Goal: Submit feedback/report problem: Submit feedback/report problem

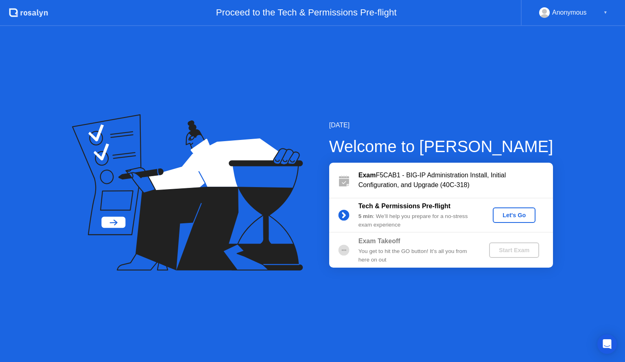
click at [507, 217] on div "Let's Go" at bounding box center [514, 215] width 36 height 7
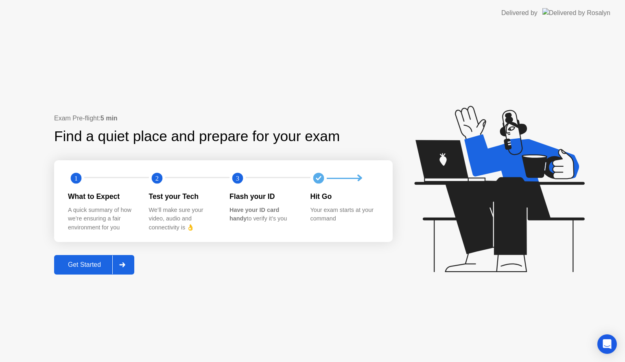
click at [125, 265] on icon at bounding box center [122, 264] width 6 height 5
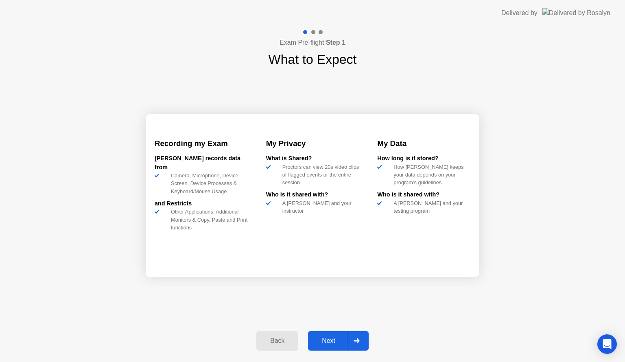
click at [333, 342] on div "Next" at bounding box center [328, 340] width 36 height 7
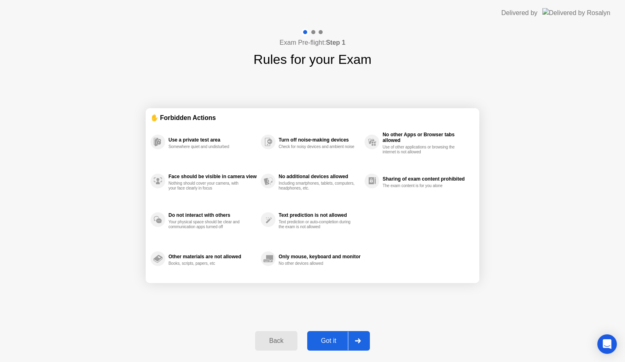
click at [334, 342] on div "Got it" at bounding box center [329, 340] width 38 height 7
select select "**********"
select select "*******"
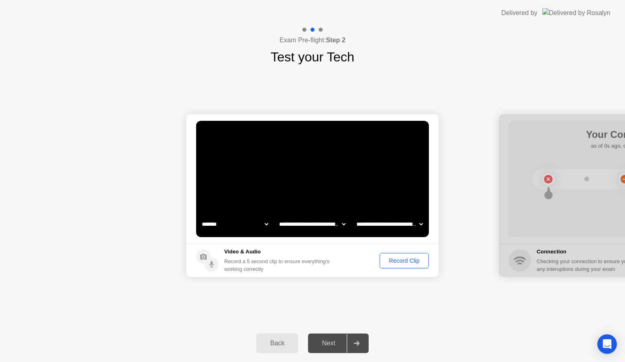
click at [401, 260] on div "Record Clip" at bounding box center [404, 260] width 44 height 7
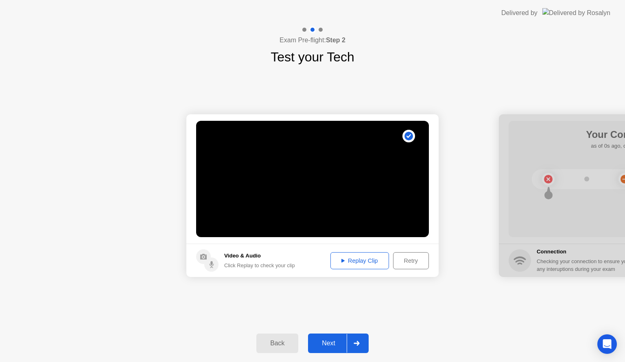
click at [352, 260] on div "Replay Clip" at bounding box center [359, 260] width 53 height 7
click at [329, 342] on div "Next" at bounding box center [328, 343] width 36 height 7
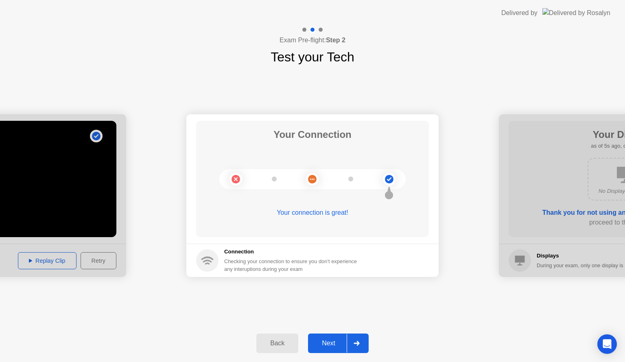
click at [328, 343] on div "Next" at bounding box center [328, 343] width 36 height 7
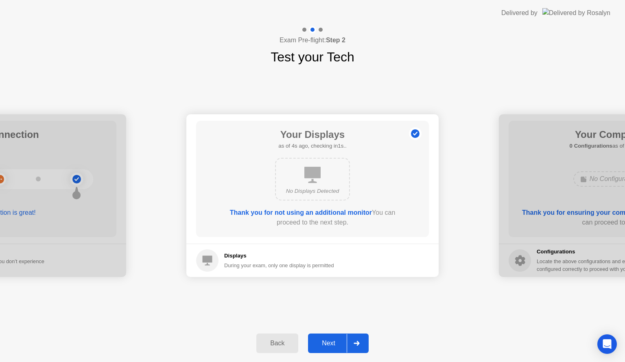
click at [328, 340] on div "Next" at bounding box center [328, 343] width 36 height 7
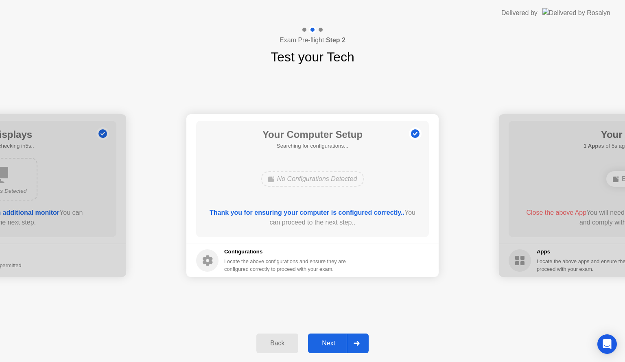
click at [328, 340] on div "Next" at bounding box center [328, 343] width 36 height 7
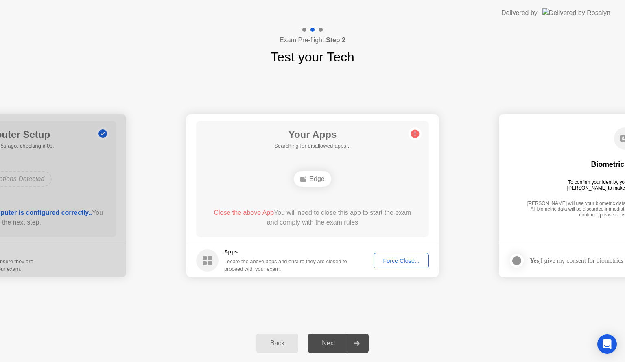
click at [398, 260] on div "Force Close..." at bounding box center [401, 260] width 50 height 7
click at [401, 260] on div "Force Close..." at bounding box center [401, 260] width 50 height 7
click at [393, 303] on div "**********" at bounding box center [312, 196] width 625 height 258
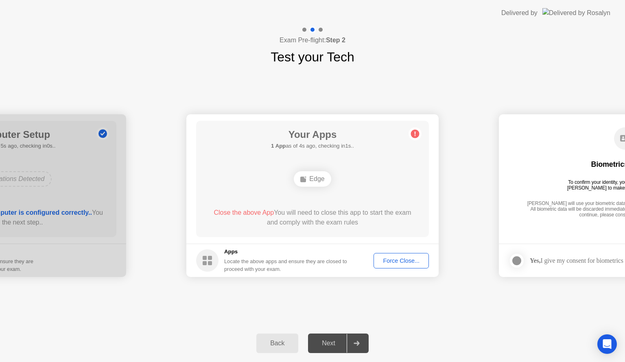
click at [397, 262] on div "Force Close..." at bounding box center [401, 260] width 50 height 7
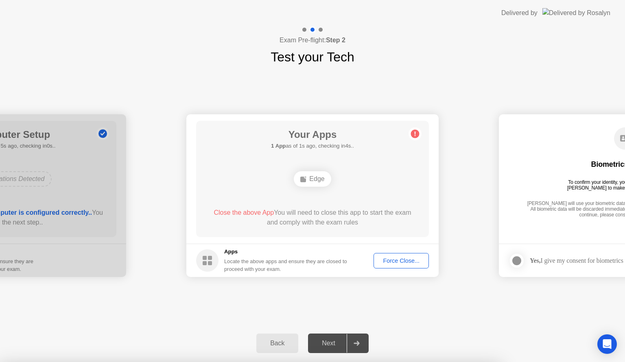
click at [280, 341] on div "Back" at bounding box center [277, 343] width 37 height 7
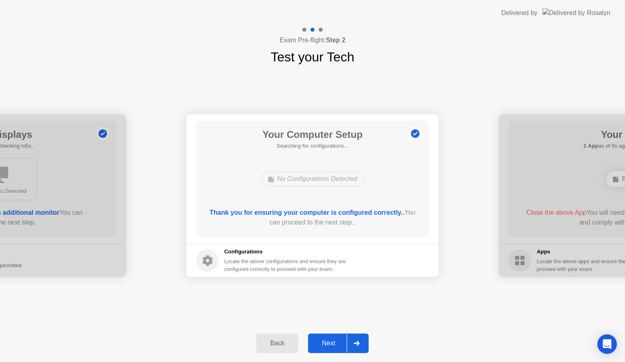
click at [325, 342] on div "Next" at bounding box center [328, 343] width 36 height 7
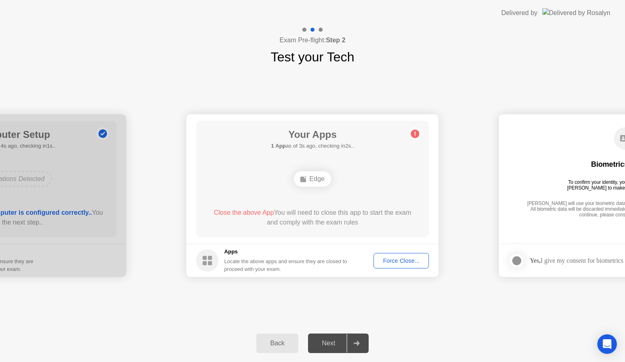
click at [318, 177] on div "Edge" at bounding box center [312, 178] width 37 height 15
click at [362, 194] on div "Your Apps 1 App as of 4s ago, checking in1s.. Edge Close the above App You will…" at bounding box center [312, 179] width 233 height 116
click at [349, 226] on div "Close the above App You will need to close this app to start the exam and compl…" at bounding box center [312, 218] width 209 height 20
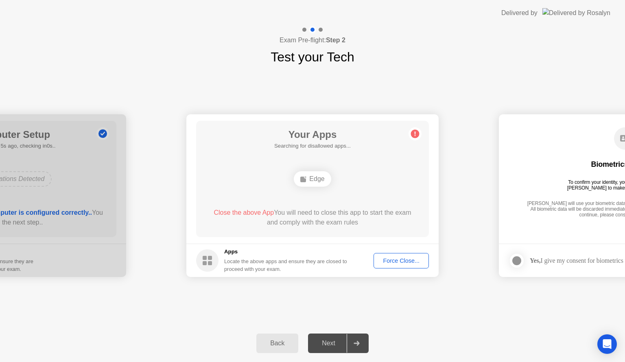
click at [393, 260] on div "Force Close..." at bounding box center [401, 260] width 50 height 7
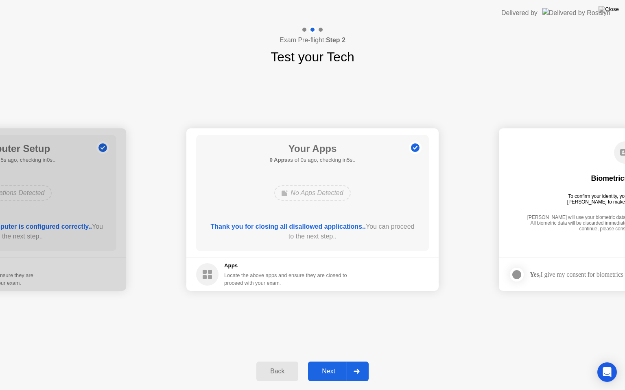
click at [392, 318] on div "**********" at bounding box center [312, 210] width 625 height 286
click at [331, 362] on div "Next" at bounding box center [328, 371] width 36 height 7
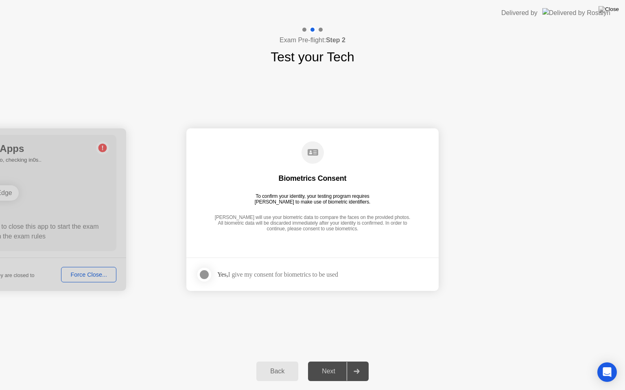
click at [320, 273] on div "Yes, I give my consent for biometrics to be used" at bounding box center [277, 275] width 121 height 8
click at [331, 205] on div "To confirm your identity, your testing program requires [PERSON_NAME] to make u…" at bounding box center [312, 199] width 122 height 11
click at [328, 276] on div "Yes, I give my consent for biometrics to be used" at bounding box center [277, 275] width 121 height 8
click at [338, 220] on div "[PERSON_NAME] will use your biometric data to compare the faces on the provided…" at bounding box center [312, 224] width 200 height 18
click at [312, 153] on icon at bounding box center [312, 152] width 11 height 7
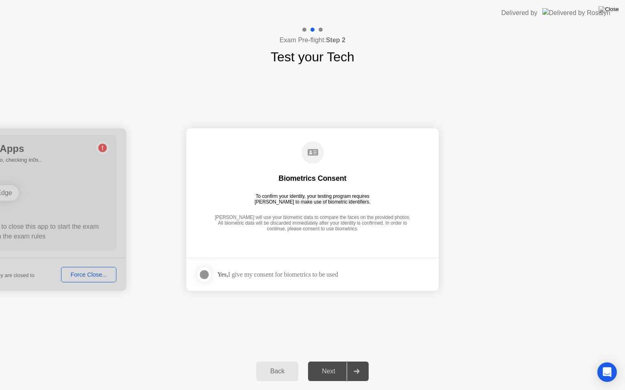
click at [334, 362] on div "Next" at bounding box center [328, 371] width 36 height 7
click at [279, 362] on div "Back" at bounding box center [277, 371] width 37 height 7
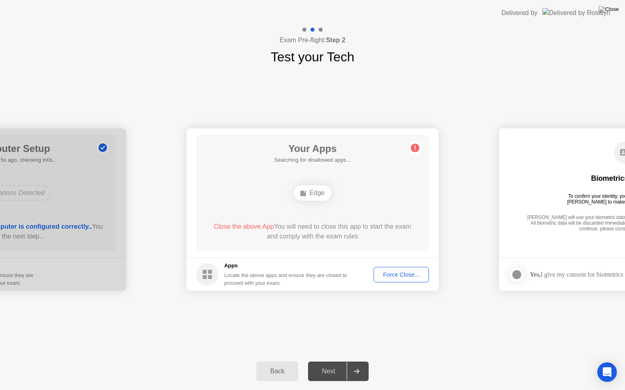
click at [282, 362] on div "Back" at bounding box center [277, 371] width 37 height 7
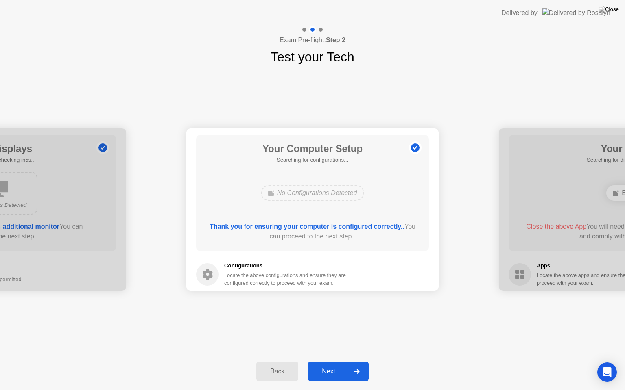
click at [330, 362] on div "Next" at bounding box center [328, 371] width 36 height 7
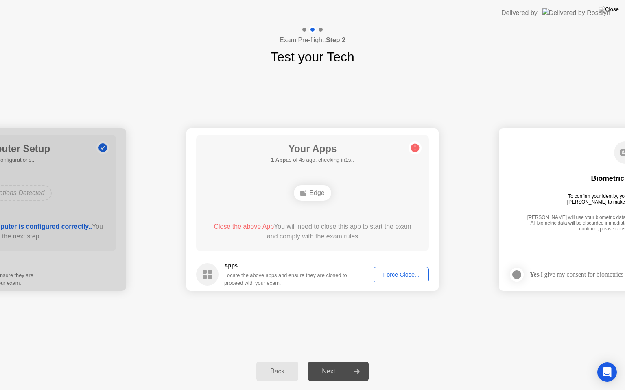
click at [395, 272] on div "Force Close..." at bounding box center [401, 275] width 50 height 7
click at [393, 272] on div "Force Close..." at bounding box center [401, 275] width 50 height 7
click at [275, 362] on div "Back" at bounding box center [277, 371] width 37 height 7
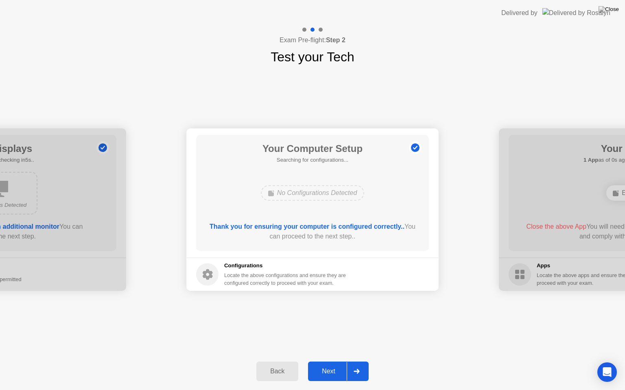
click at [275, 362] on div "Back" at bounding box center [277, 371] width 37 height 7
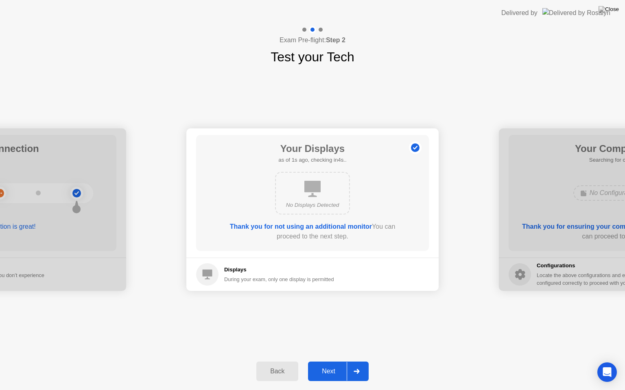
click at [323, 362] on div "Next" at bounding box center [328, 371] width 36 height 7
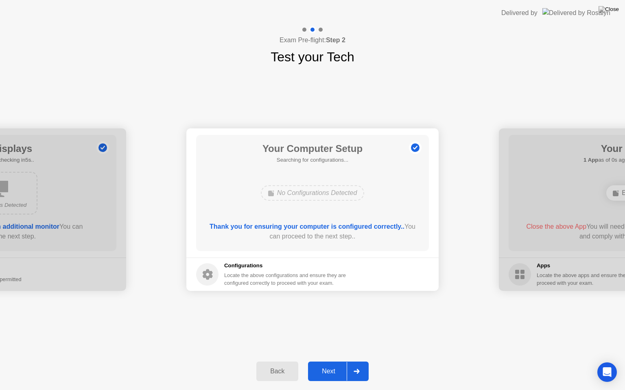
click at [356, 362] on icon at bounding box center [356, 371] width 6 height 5
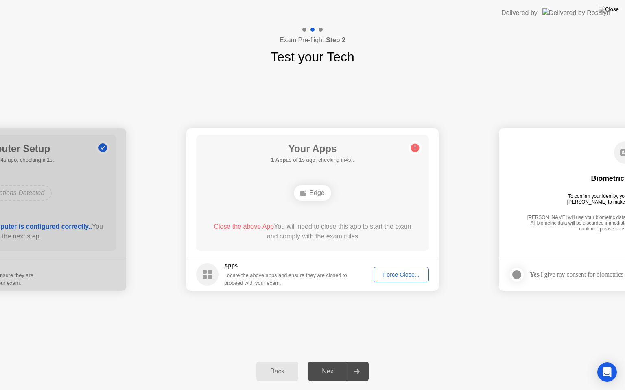
click at [421, 353] on div "Back Next" at bounding box center [312, 371] width 625 height 37
click at [441, 85] on div "**********" at bounding box center [312, 210] width 625 height 286
click at [339, 362] on div "Next" at bounding box center [328, 371] width 36 height 7
click at [391, 276] on div "Force Close..." at bounding box center [401, 275] width 50 height 7
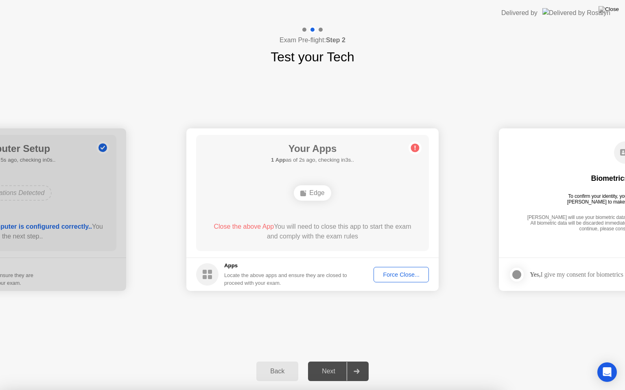
click at [403, 277] on div "Force Close..." at bounding box center [401, 275] width 50 height 7
click at [279, 362] on div "Back" at bounding box center [277, 371] width 37 height 7
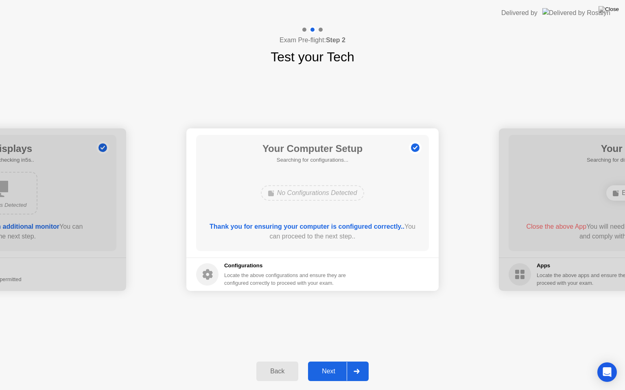
click at [279, 362] on div "Back" at bounding box center [277, 371] width 37 height 7
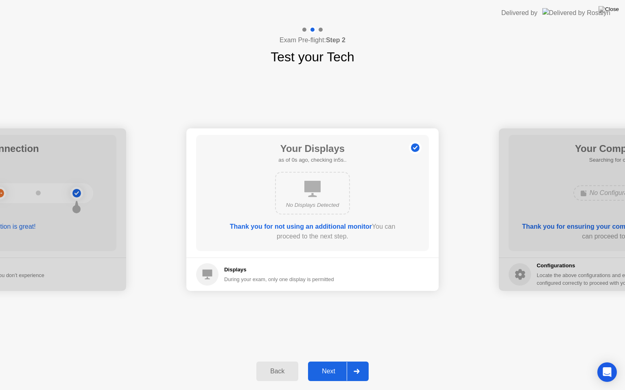
click at [279, 362] on div "Back" at bounding box center [277, 371] width 37 height 7
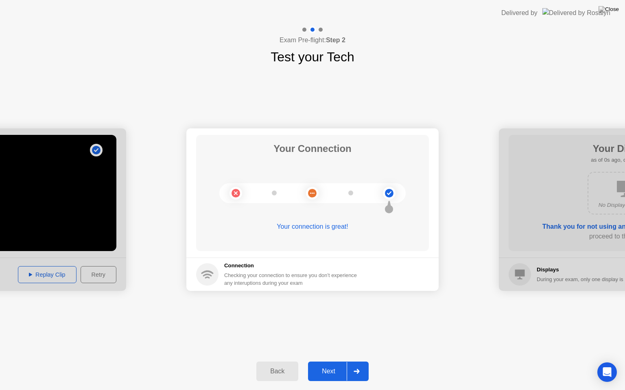
click at [362, 362] on div at bounding box center [357, 371] width 20 height 19
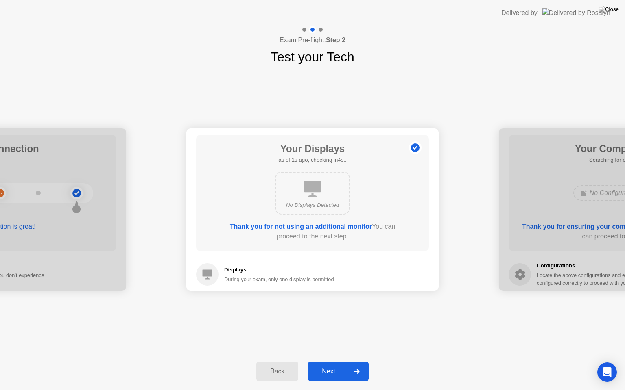
click at [362, 362] on div at bounding box center [357, 371] width 20 height 19
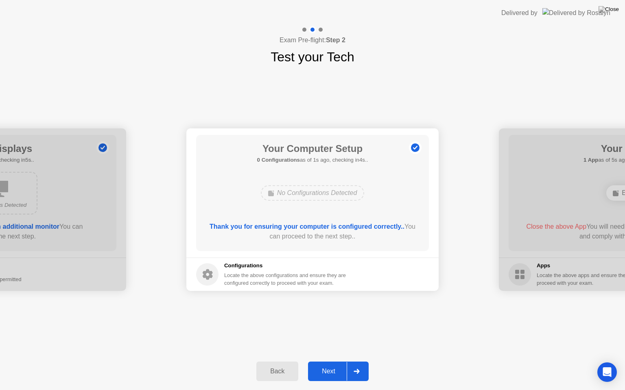
click at [360, 362] on div at bounding box center [357, 371] width 20 height 19
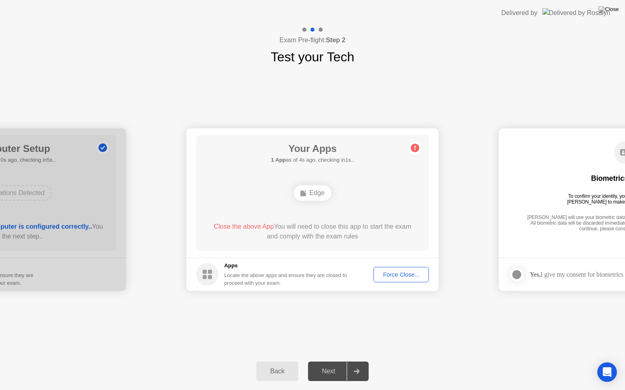
click at [411, 277] on div "Force Close..." at bounding box center [401, 275] width 50 height 7
click at [607, 362] on icon "Open Intercom Messenger" at bounding box center [606, 372] width 9 height 11
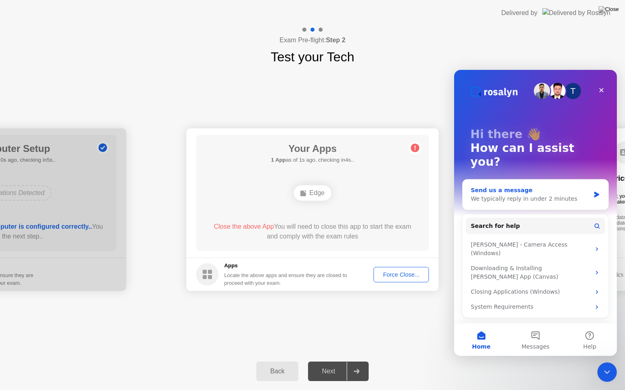
click at [514, 186] on div "Send us a message" at bounding box center [530, 190] width 119 height 9
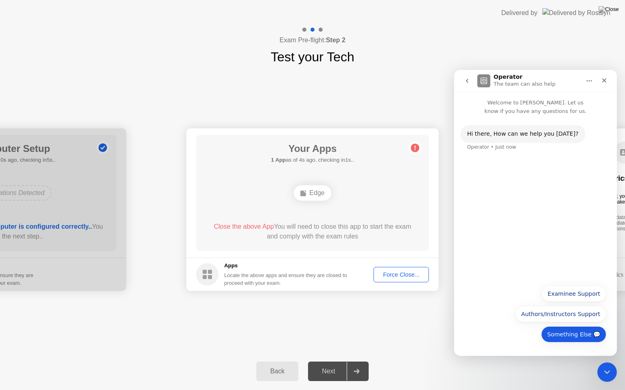
click at [577, 335] on button "Something Else 💬" at bounding box center [573, 335] width 65 height 16
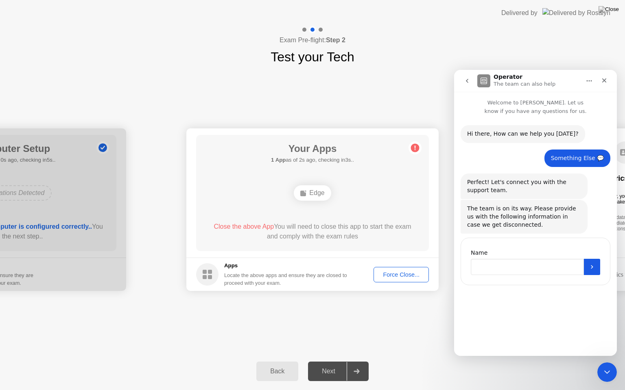
click at [489, 267] on input "Name" at bounding box center [527, 267] width 113 height 16
type input "**********"
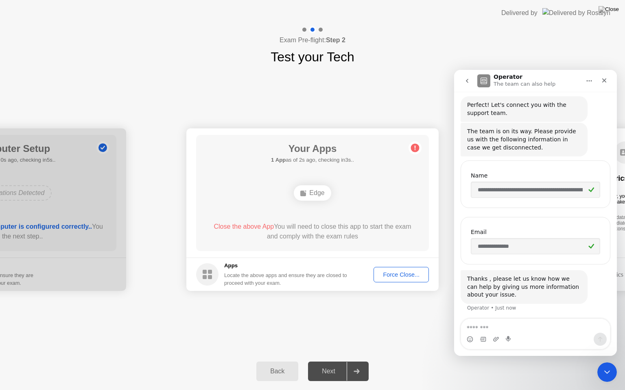
scroll to position [79, 0]
click at [489, 322] on textarea "Message…" at bounding box center [535, 326] width 149 height 14
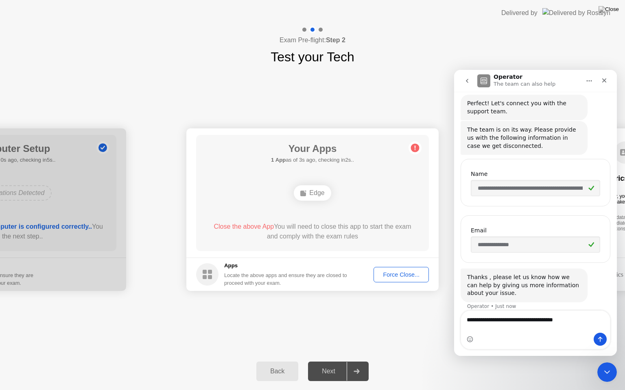
type textarea "**********"
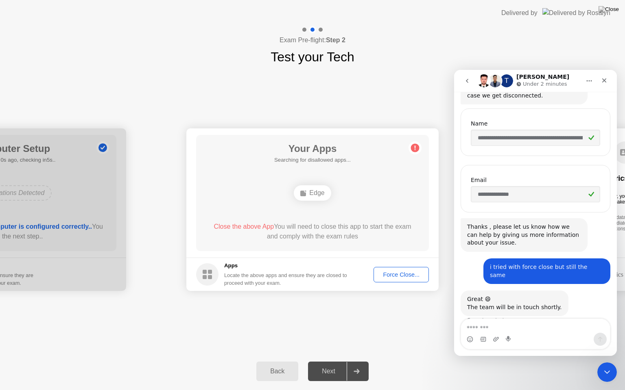
scroll to position [135, 0]
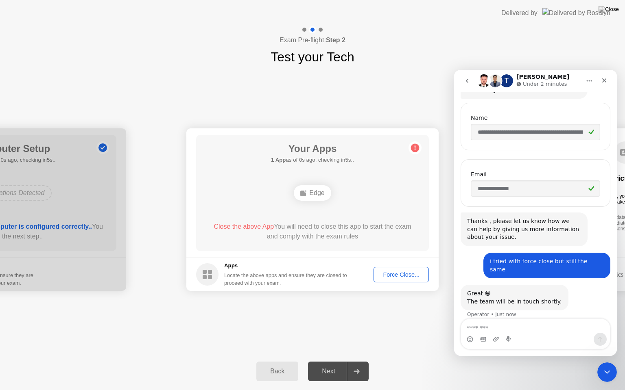
click at [589, 80] on icon "Home" at bounding box center [589, 81] width 7 height 7
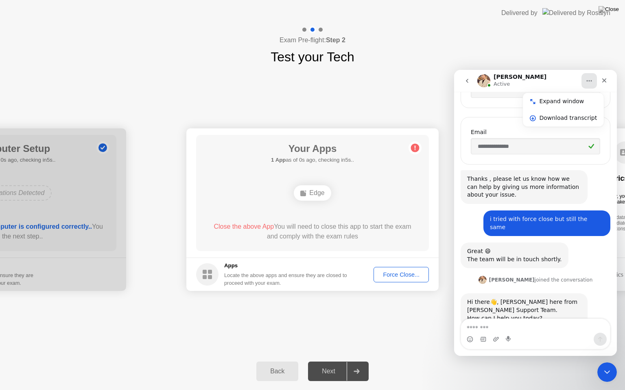
scroll to position [194, 0]
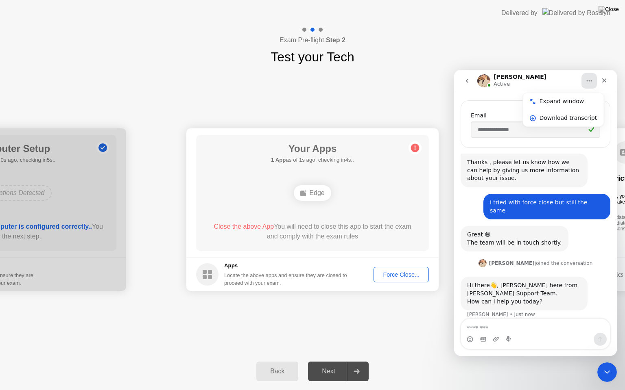
click at [589, 80] on icon "Home" at bounding box center [589, 81] width 7 height 7
click at [587, 231] on div "Great 😄 The team will be in touch shortly. Operator • Just now" at bounding box center [535, 242] width 150 height 32
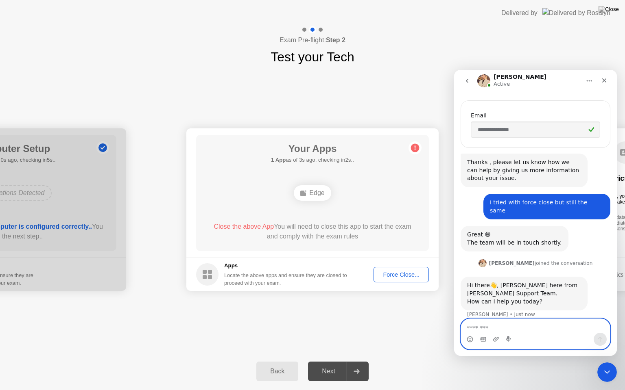
click at [498, 327] on textarea "Message…" at bounding box center [535, 326] width 149 height 14
type textarea "**********"
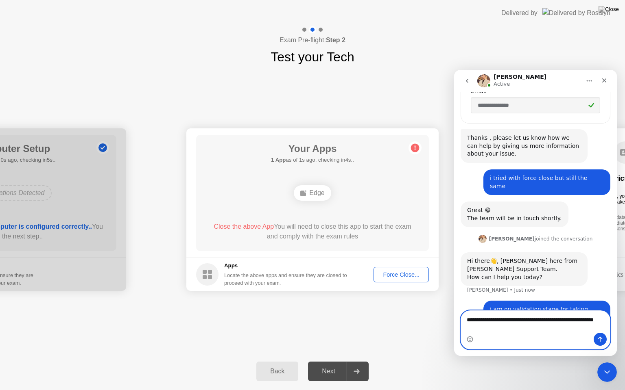
scroll to position [227, 0]
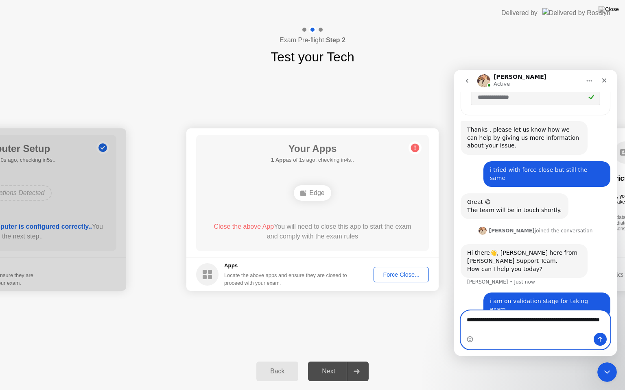
type textarea "**********"
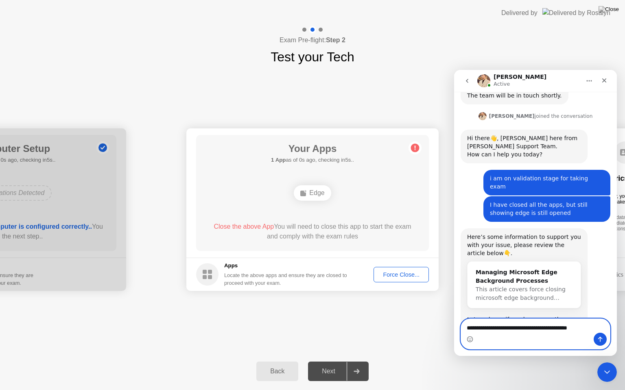
scroll to position [360, 0]
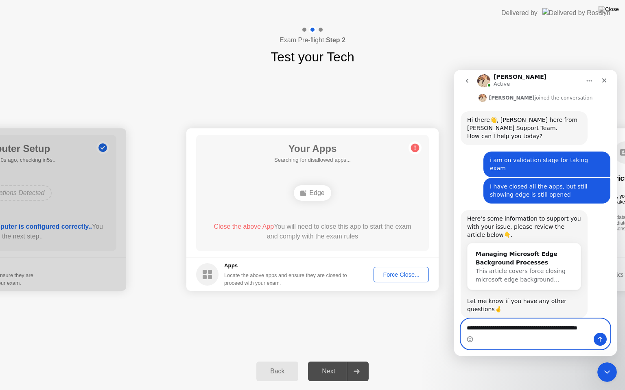
type textarea "**********"
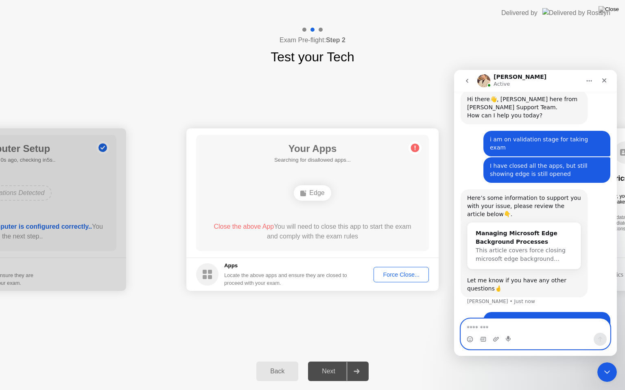
scroll to position [392, 0]
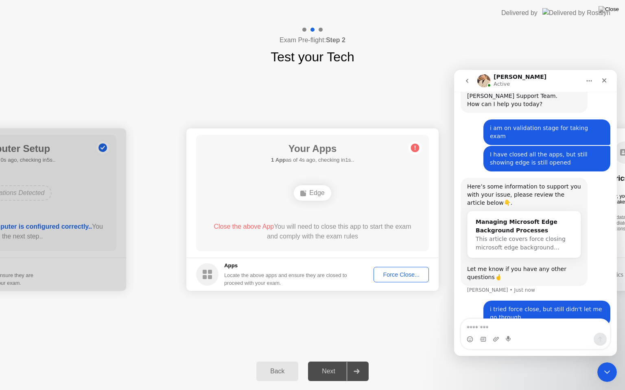
click at [417, 0] on header "Delivered by" at bounding box center [312, 13] width 625 height 26
click at [439, 46] on div "Exam Pre-flight: Step 2 Test your Tech" at bounding box center [312, 46] width 625 height 41
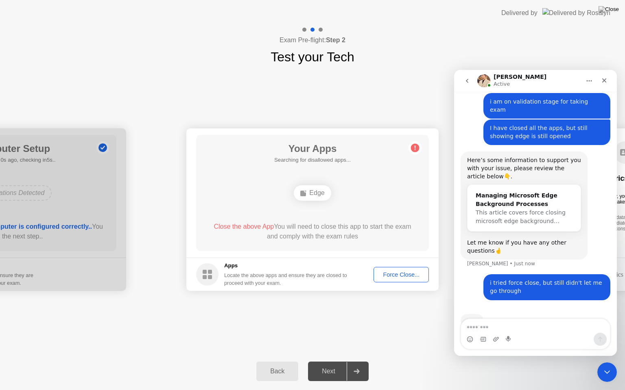
scroll to position [423, 0]
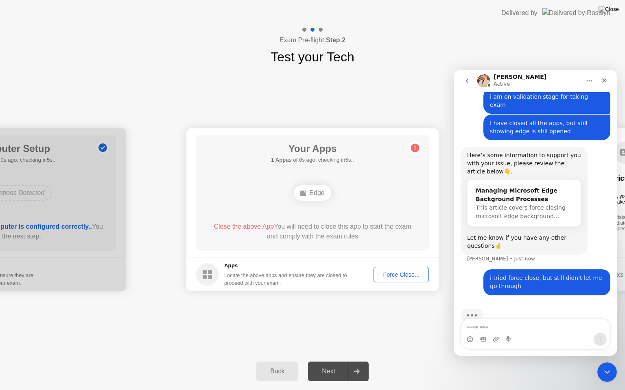
click at [420, 35] on div "Exam Pre-flight: Step 2 Test your Tech" at bounding box center [312, 46] width 625 height 41
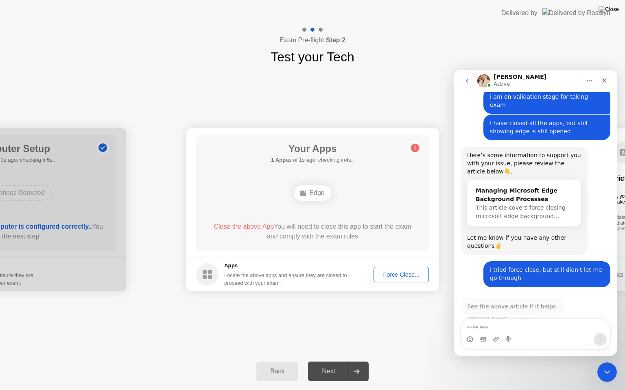
scroll to position [416, 0]
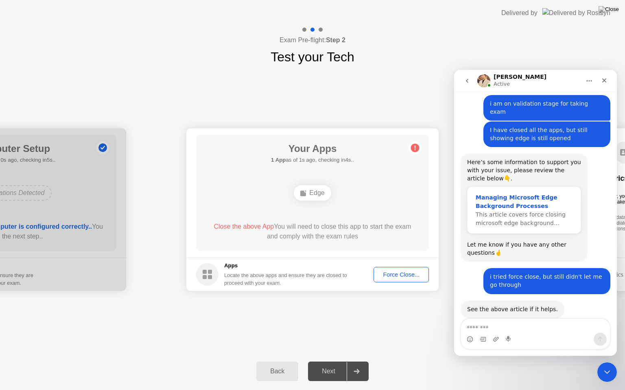
click at [519, 194] on div "Managing Microsoft Edge Background Processes" at bounding box center [523, 202] width 97 height 17
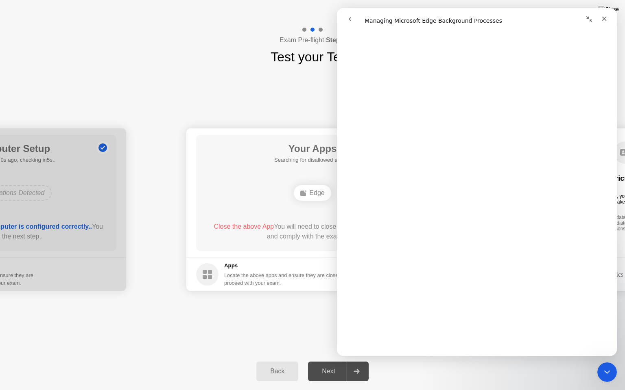
scroll to position [576, 0]
click at [602, 19] on icon "Close" at bounding box center [604, 18] width 7 height 7
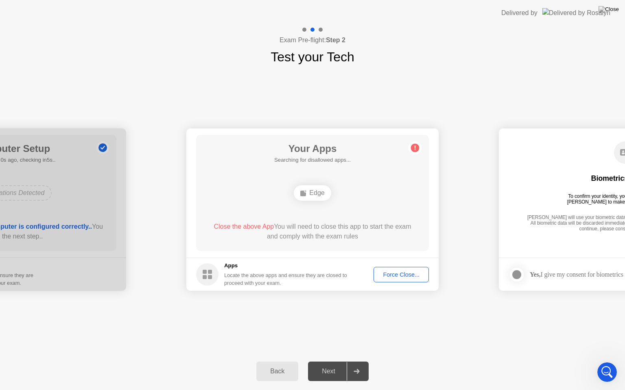
scroll to position [0, 0]
click at [572, 57] on div "Exam Pre-flight: Step 2 Test your Tech" at bounding box center [312, 46] width 625 height 41
click at [606, 362] on icon "Open Intercom Messenger" at bounding box center [605, 371] width 13 height 13
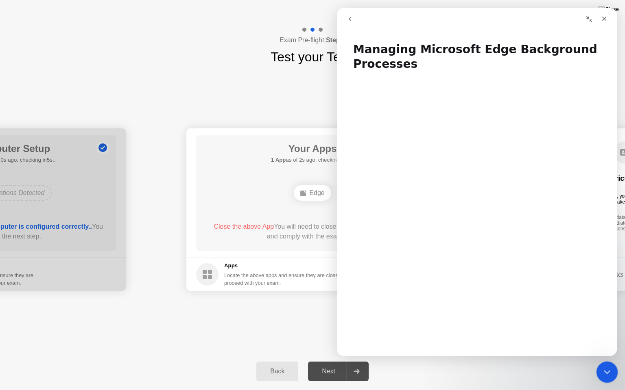
click at [606, 362] on icon "Close Intercom Messenger" at bounding box center [606, 371] width 10 height 10
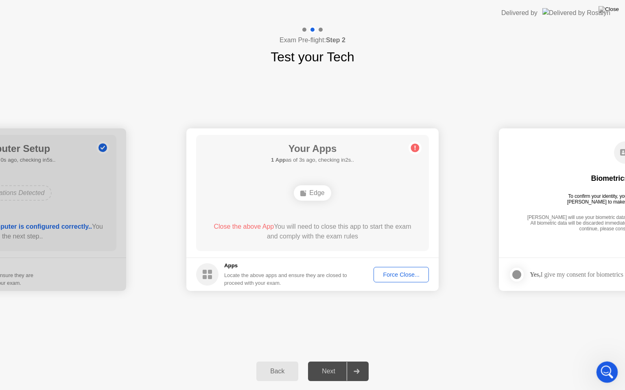
click at [606, 362] on icon "Open Intercom Messenger" at bounding box center [605, 371] width 13 height 13
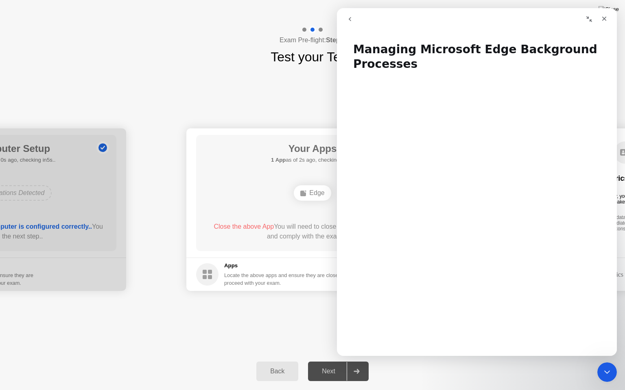
click at [360, 362] on div at bounding box center [357, 371] width 20 height 19
click at [376, 362] on div "Back Next" at bounding box center [312, 371] width 625 height 37
drag, startPoint x: 376, startPoint y: 382, endPoint x: 369, endPoint y: 390, distance: 11.0
click at [369, 362] on div "Back Next" at bounding box center [312, 371] width 625 height 37
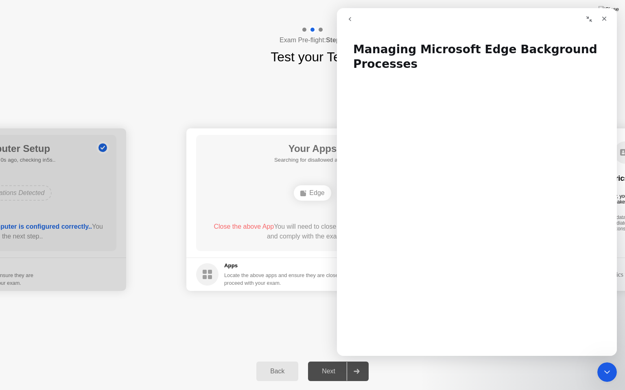
click at [369, 362] on div "Back Next" at bounding box center [312, 371] width 625 height 37
click at [350, 22] on icon "go back" at bounding box center [350, 19] width 7 height 7
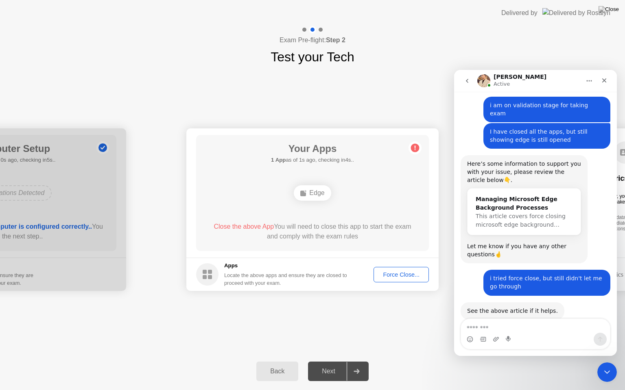
scroll to position [416, 0]
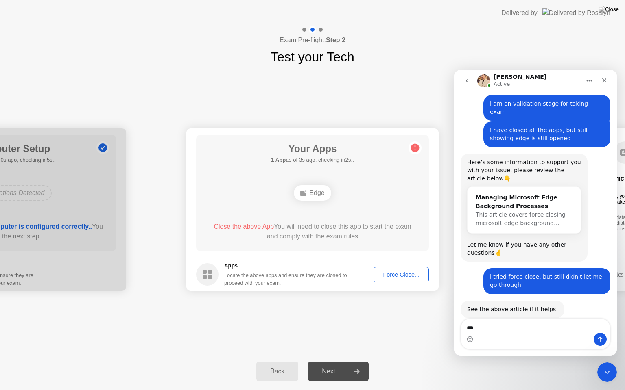
type textarea "****"
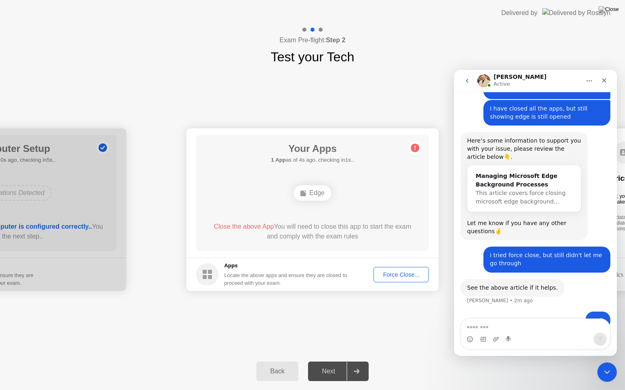
scroll to position [440, 0]
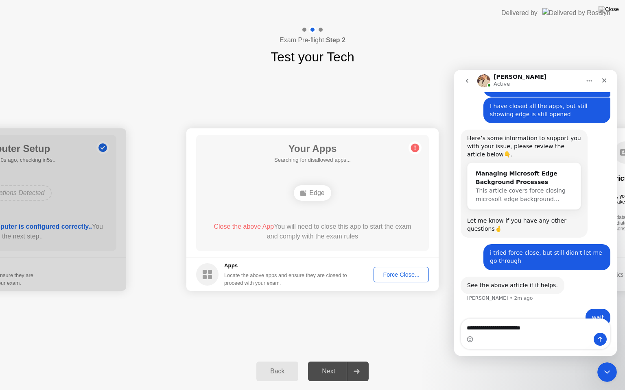
type textarea "**********"
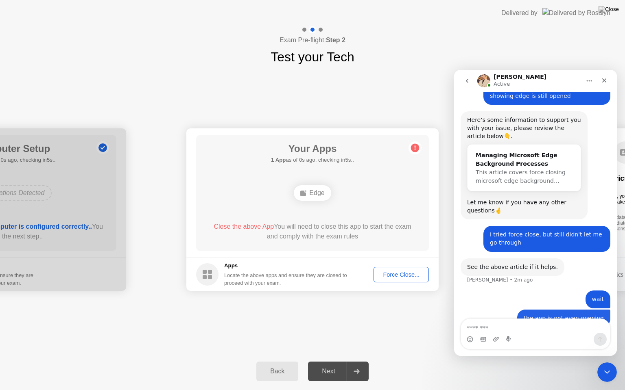
scroll to position [459, 0]
click at [354, 362] on div "Back Next" at bounding box center [312, 371] width 625 height 37
click at [614, 11] on img at bounding box center [608, 9] width 20 height 7
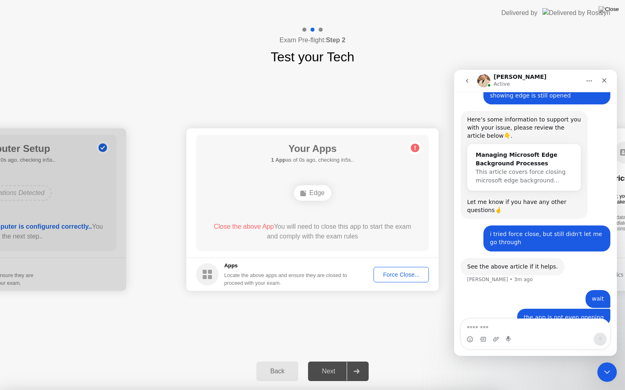
click at [234, 362] on div "Back Next" at bounding box center [312, 371] width 625 height 37
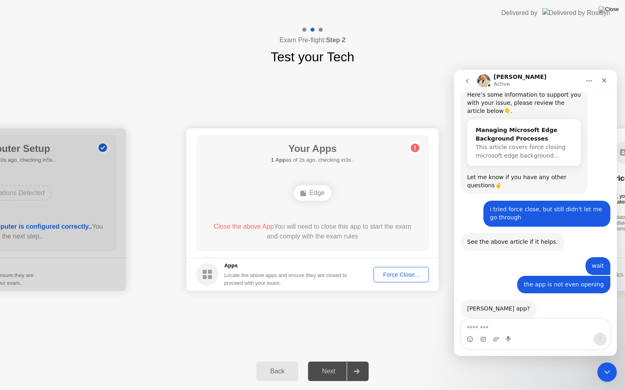
scroll to position [483, 0]
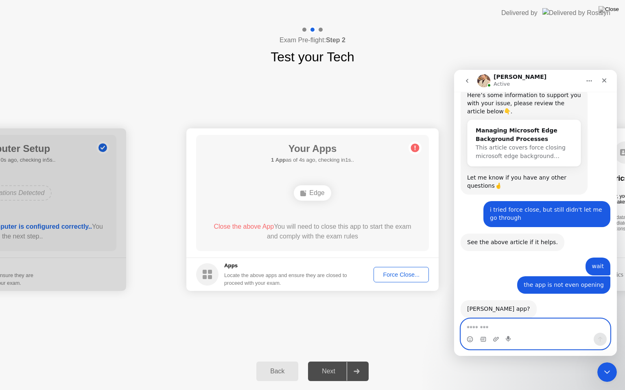
click at [491, 326] on textarea "Message…" at bounding box center [535, 326] width 149 height 14
type textarea "*******"
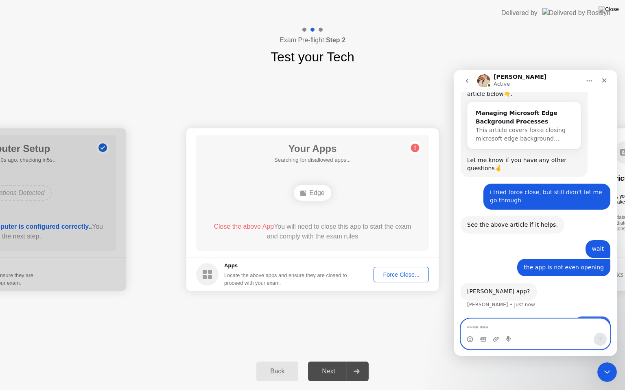
scroll to position [507, 0]
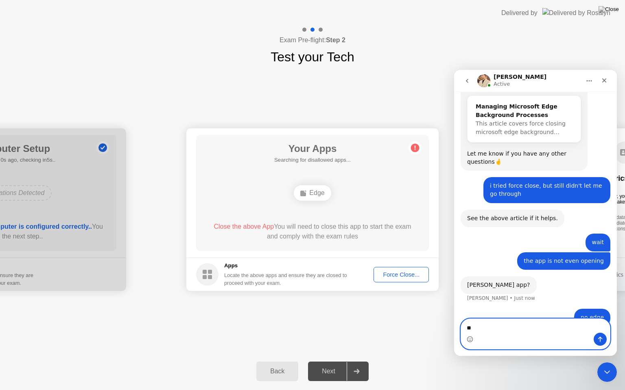
type textarea "*"
type textarea "**********"
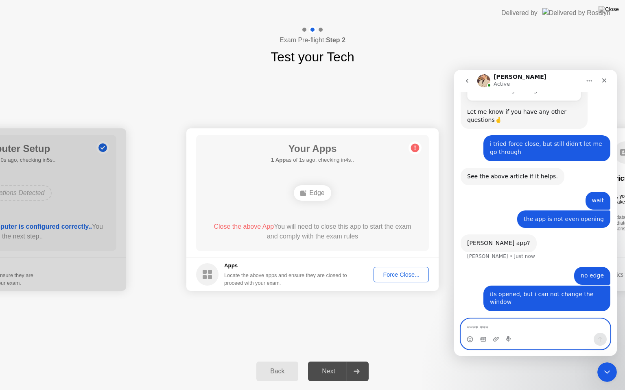
scroll to position [557, 0]
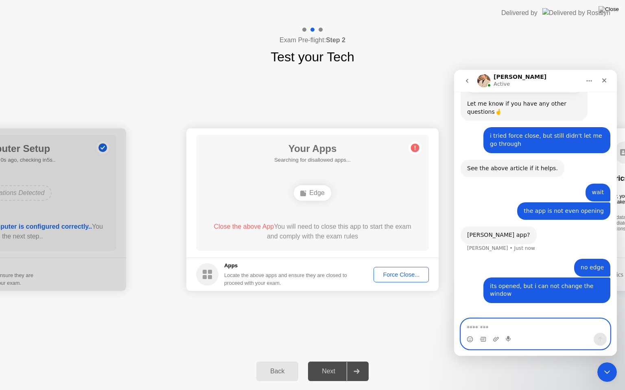
click at [497, 331] on textarea "Message…" at bounding box center [535, 326] width 149 height 14
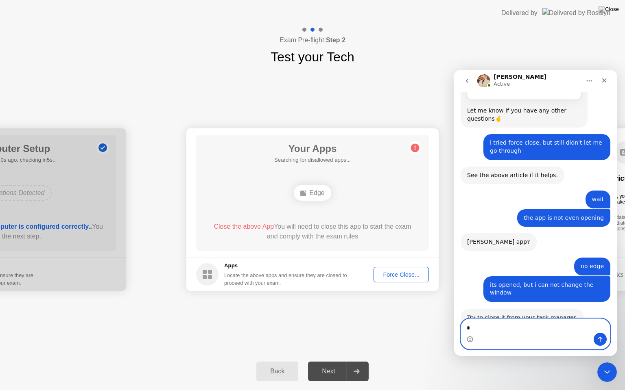
scroll to position [550, 0]
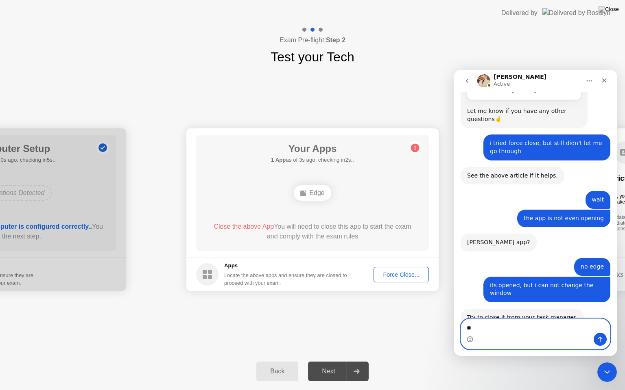
type textarea "*"
type textarea "**********"
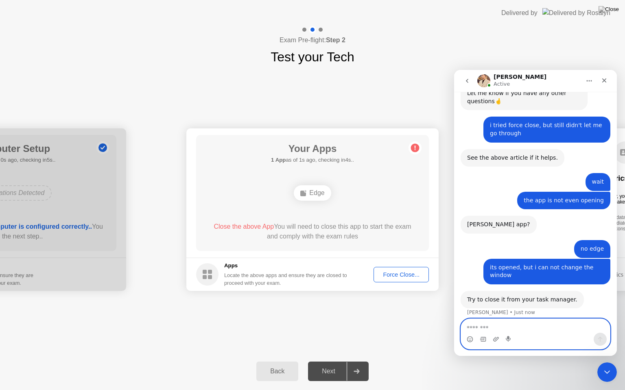
scroll to position [574, 0]
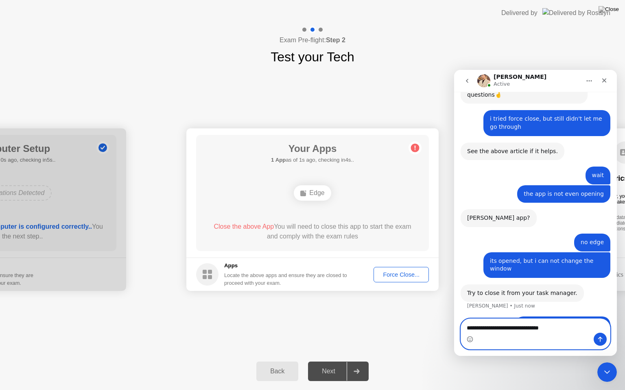
type textarea "**********"
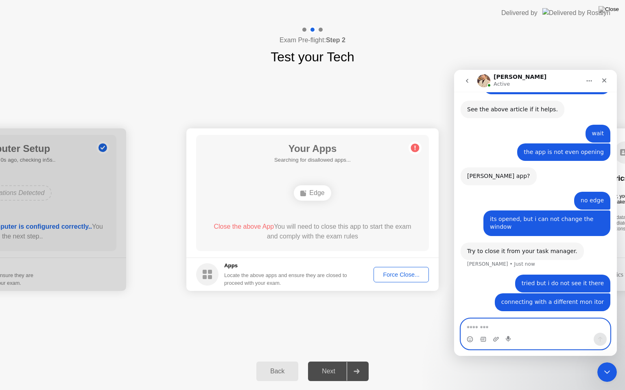
scroll to position [624, 0]
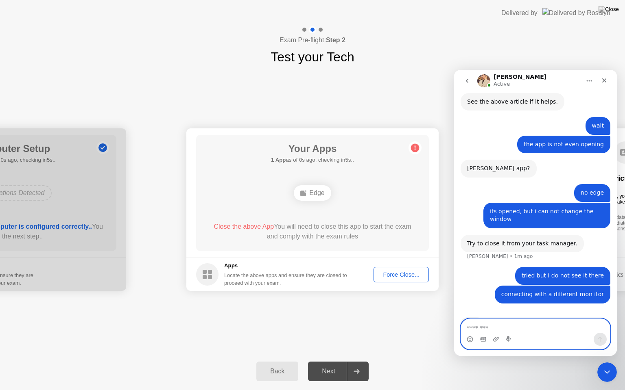
click at [480, 331] on textarea "Message…" at bounding box center [535, 326] width 149 height 14
type textarea "**********"
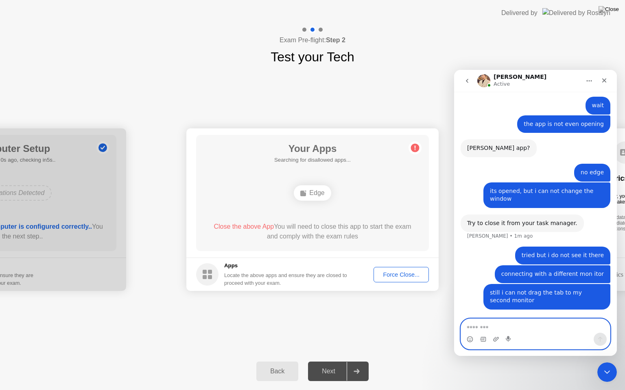
scroll to position [651, 0]
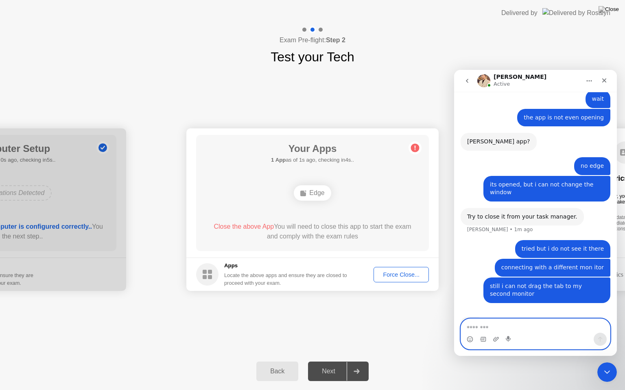
click at [474, 327] on textarea "Message…" at bounding box center [535, 326] width 149 height 14
type textarea "**********"
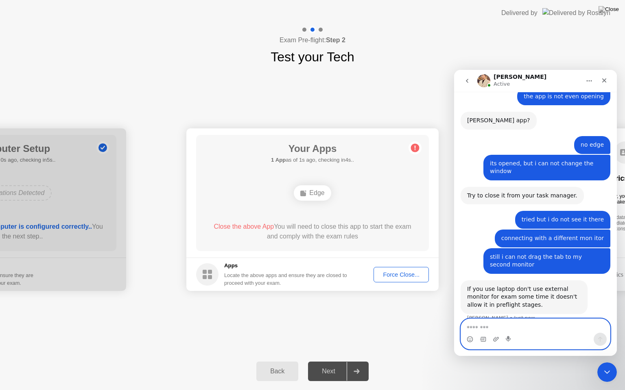
scroll to position [684, 0]
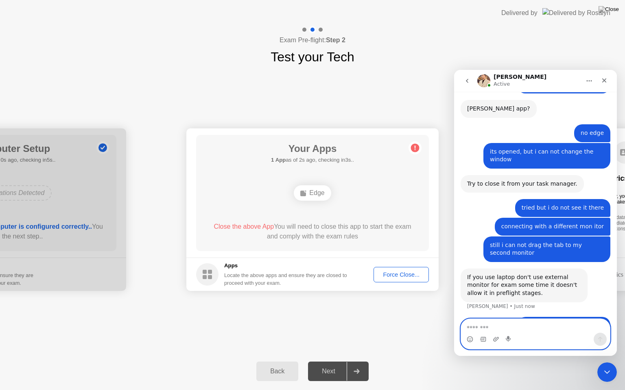
click at [477, 327] on textarea "Message…" at bounding box center [535, 326] width 149 height 14
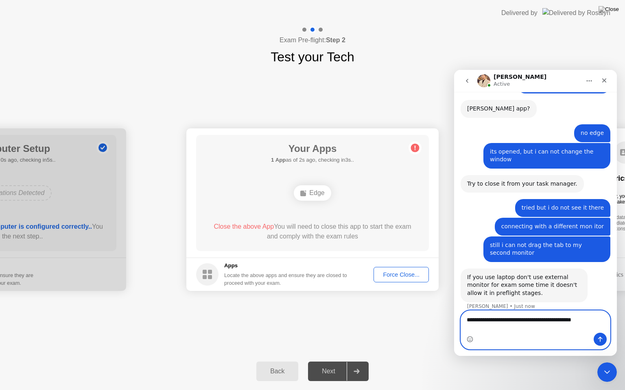
type textarea "**********"
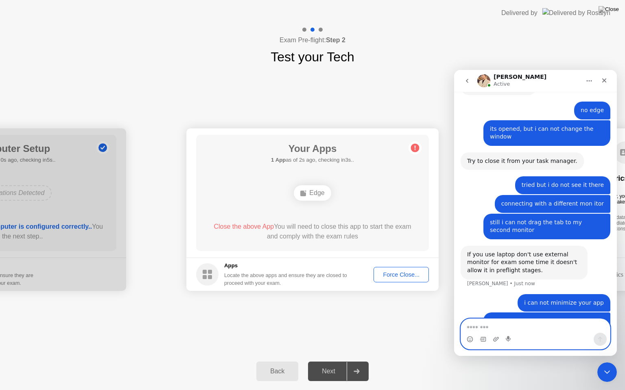
scroll to position [710, 0]
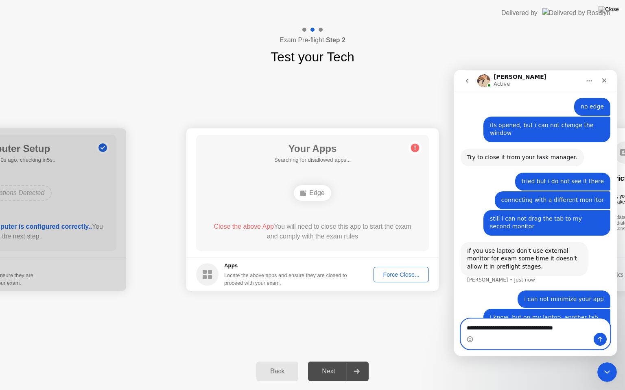
type textarea "**********"
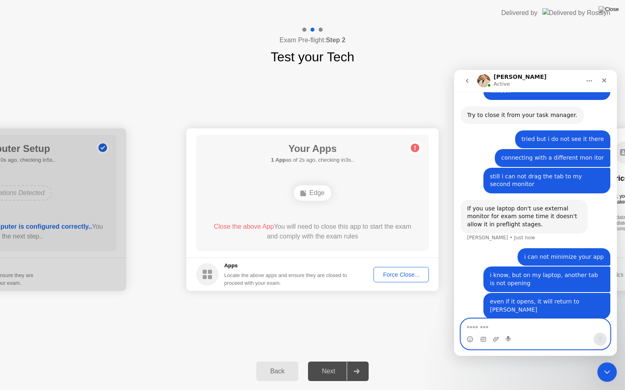
scroll to position [760, 0]
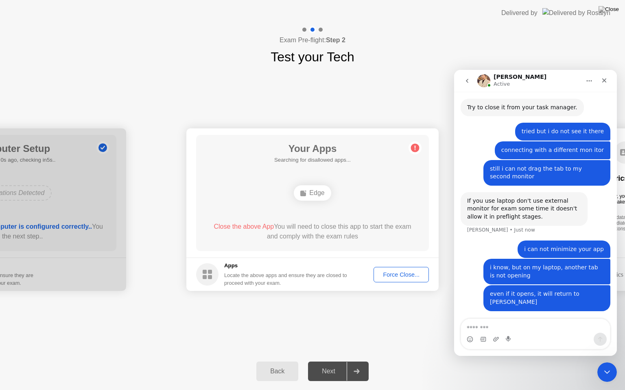
click at [397, 275] on div "Force Close..." at bounding box center [401, 275] width 50 height 7
click at [399, 275] on div "Force Close..." at bounding box center [401, 275] width 50 height 7
click at [487, 326] on textarea "Message…" at bounding box center [535, 326] width 149 height 14
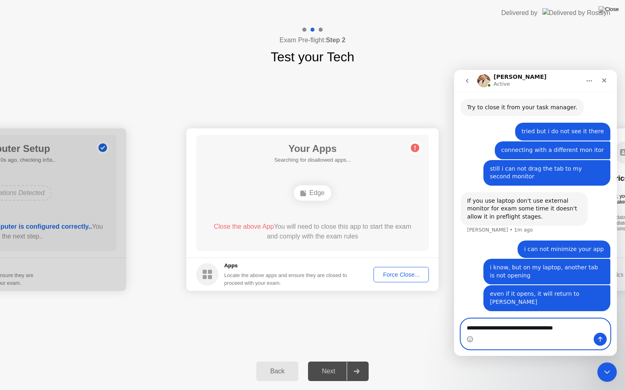
type textarea "**********"
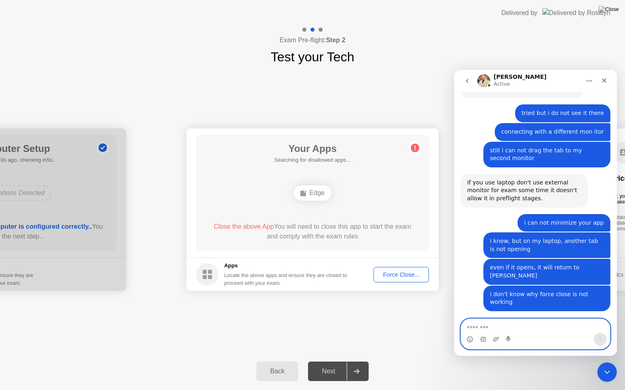
scroll to position [772, 0]
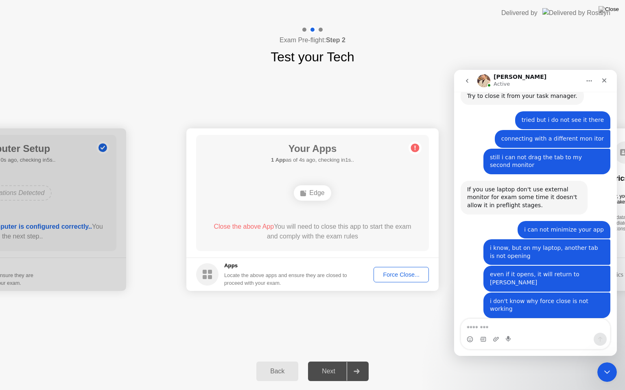
click at [470, 293] on div "i don't know why force close is not working but it didn't let me go to the next…" at bounding box center [535, 309] width 150 height 32
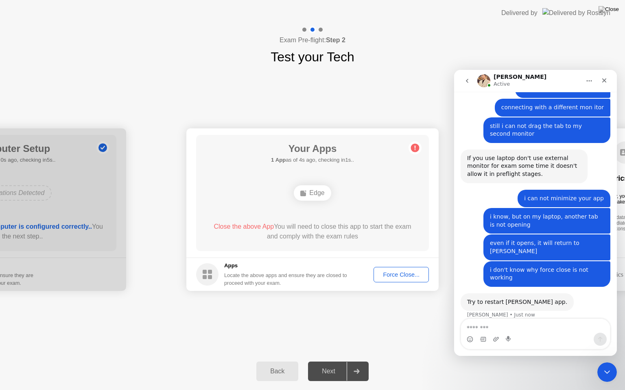
scroll to position [803, 0]
click at [484, 327] on textarea "Message…" at bounding box center [535, 326] width 149 height 14
type textarea "**********"
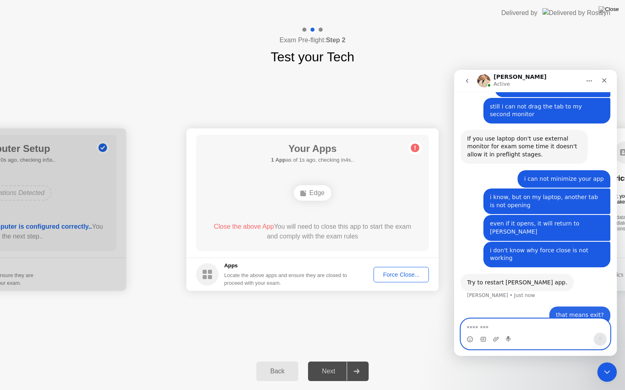
scroll to position [827, 0]
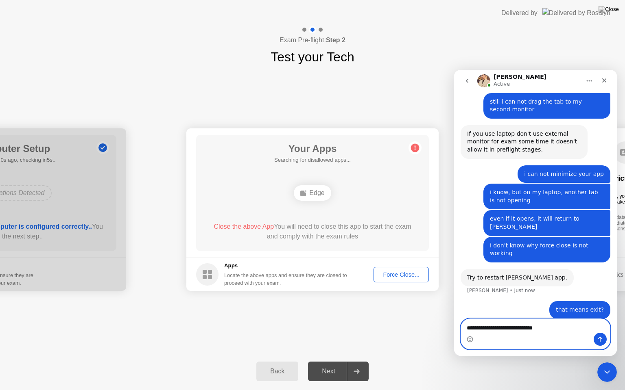
type textarea "**********"
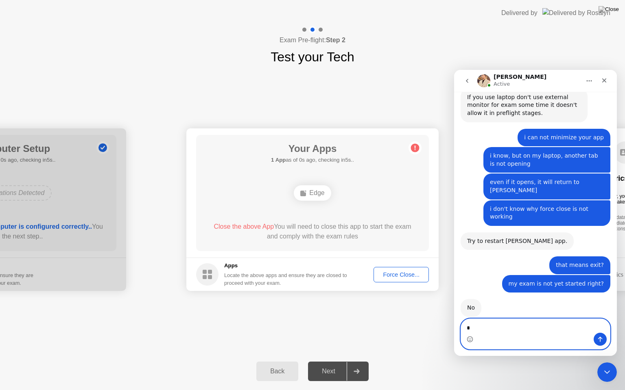
scroll to position [870, 0]
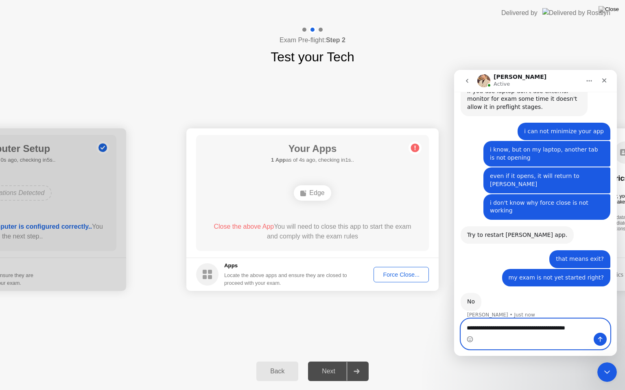
type textarea "**********"
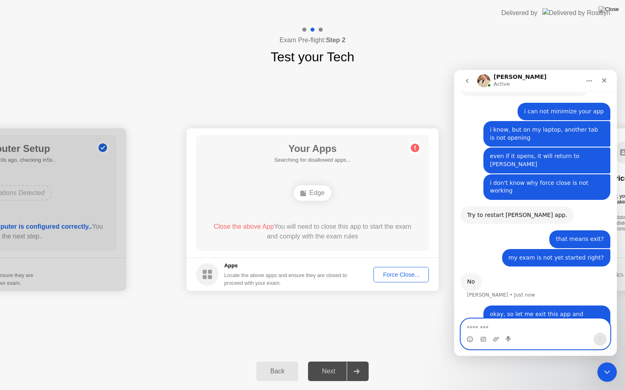
scroll to position [894, 0]
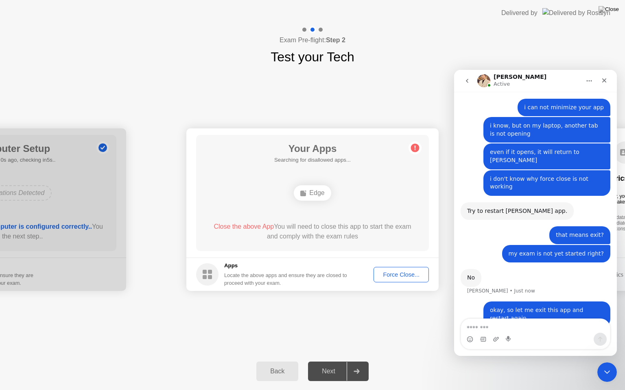
click at [510, 337] on div "Typing" at bounding box center [535, 352] width 150 height 31
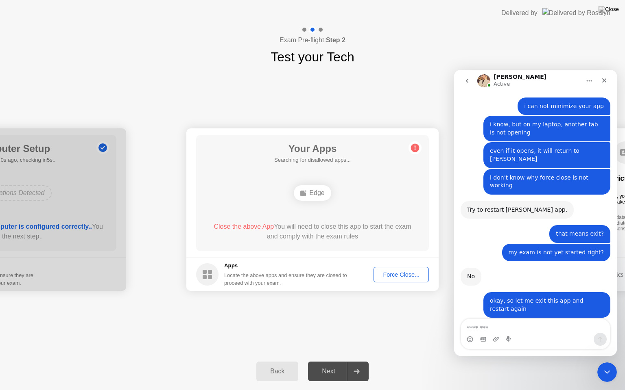
scroll to position [927, 0]
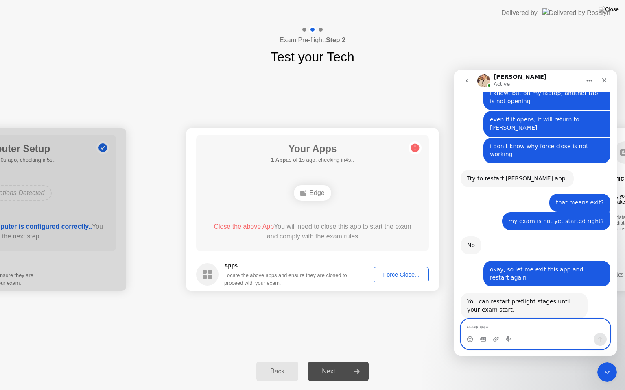
click at [500, 328] on textarea "Message…" at bounding box center [535, 326] width 149 height 14
type textarea "**"
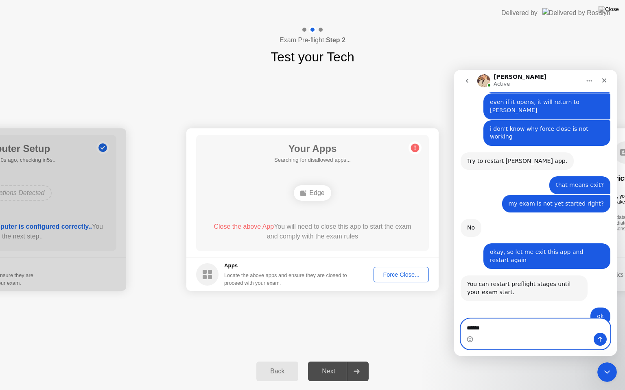
scroll to position [944, 0]
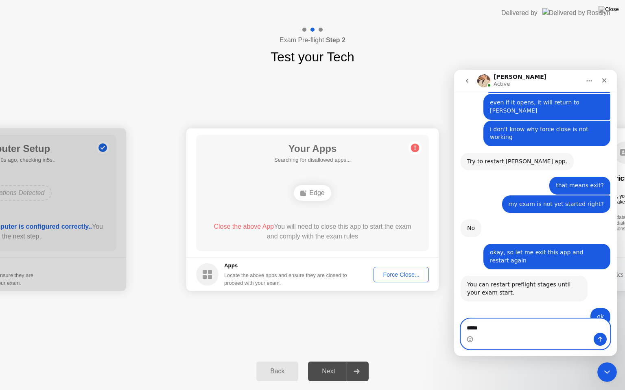
type textarea "******"
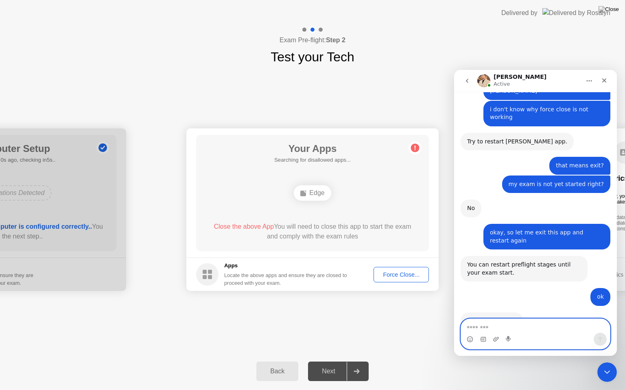
scroll to position [968, 0]
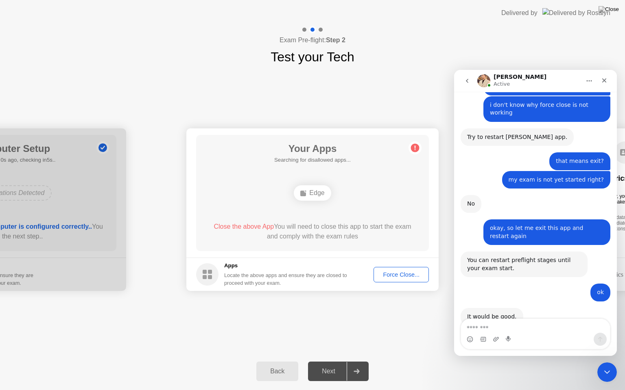
click at [528, 308] on div "It would be good. [PERSON_NAME] • Just now" at bounding box center [535, 324] width 150 height 33
click at [613, 10] on img at bounding box center [608, 9] width 20 height 7
